Goal: Obtain resource: Download file/media

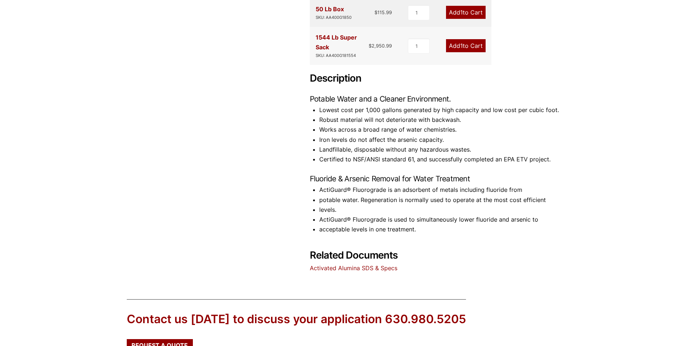
scroll to position [291, 0]
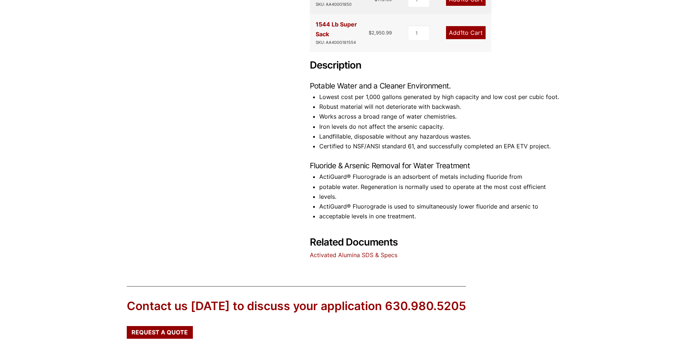
click at [358, 255] on link "Activated Alumina SDS & Specs" at bounding box center [354, 255] width 88 height 7
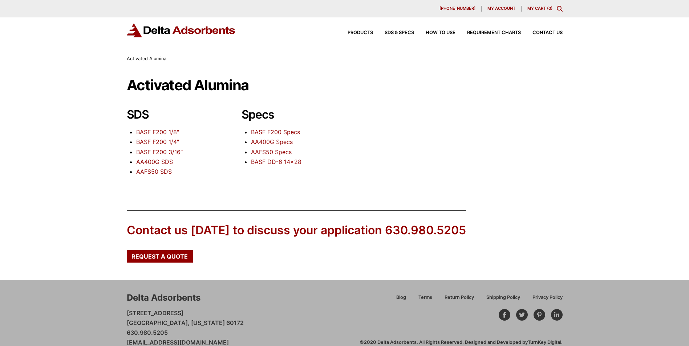
click at [161, 161] on link "AA400G SDS" at bounding box center [154, 161] width 37 height 7
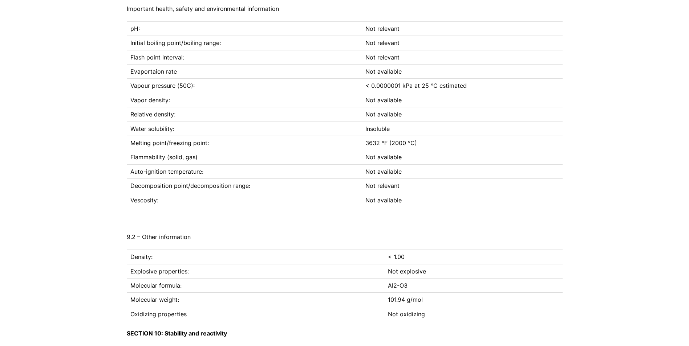
scroll to position [2760, 0]
